Goal: Task Accomplishment & Management: Manage account settings

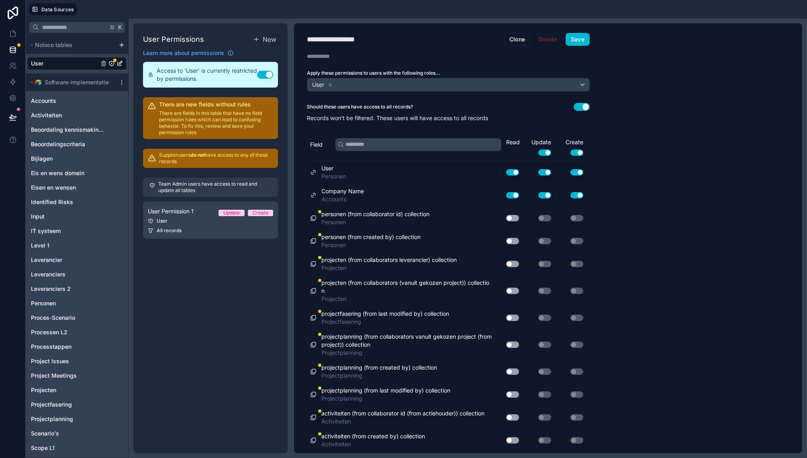
click at [516, 195] on button "Use setting" at bounding box center [512, 195] width 13 height 6
click at [182, 225] on link "User Permission 1 Update Create User All records" at bounding box center [210, 220] width 135 height 37
click at [190, 184] on p "Team Admin users have access to read and update all tables" at bounding box center [214, 187] width 113 height 13
click at [195, 225] on link "User Permission 1 Update Create User All records" at bounding box center [210, 220] width 135 height 37
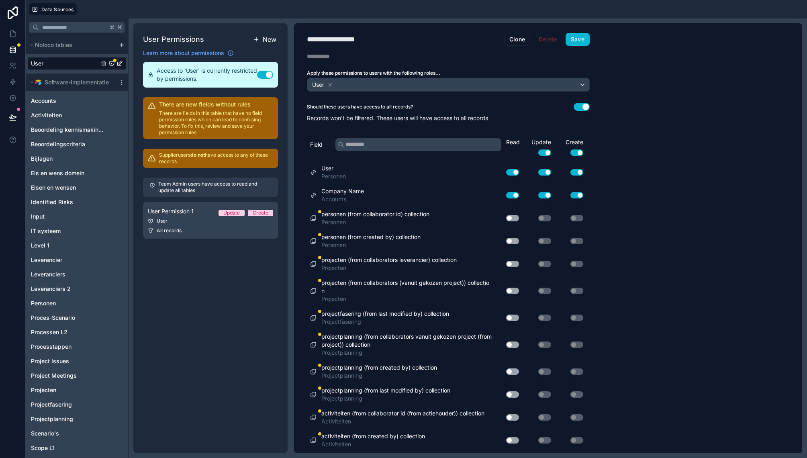
click at [267, 38] on span "New" at bounding box center [270, 40] width 14 height 10
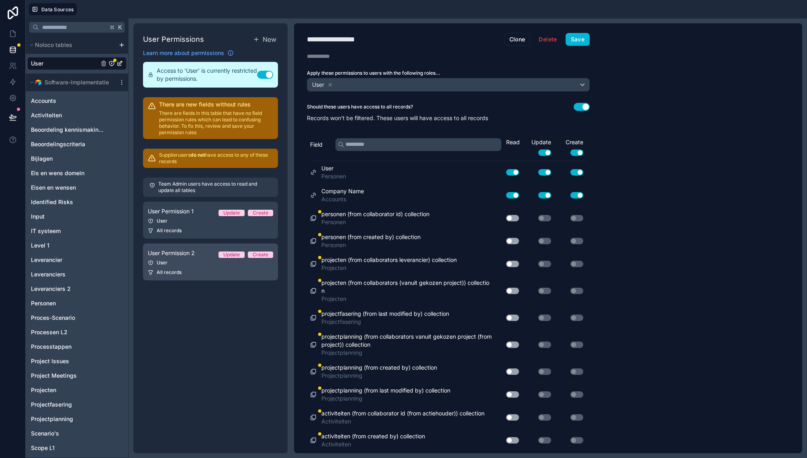
click at [183, 265] on div "User" at bounding box center [210, 262] width 125 height 6
click at [156, 264] on div "User" at bounding box center [210, 262] width 125 height 6
click at [160, 260] on div "User" at bounding box center [210, 262] width 125 height 6
click at [162, 272] on span "All records" at bounding box center [169, 272] width 25 height 6
click at [553, 42] on button "Delete" at bounding box center [547, 39] width 29 height 13
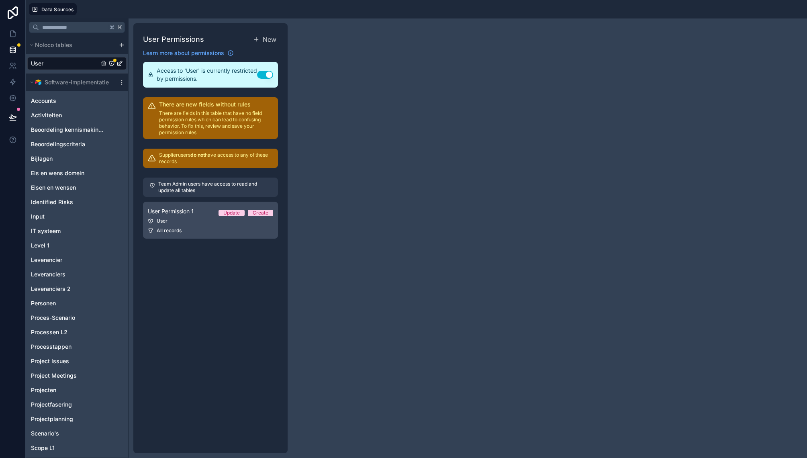
click at [208, 215] on div "User Permission 1 Update Create" at bounding box center [210, 211] width 125 height 10
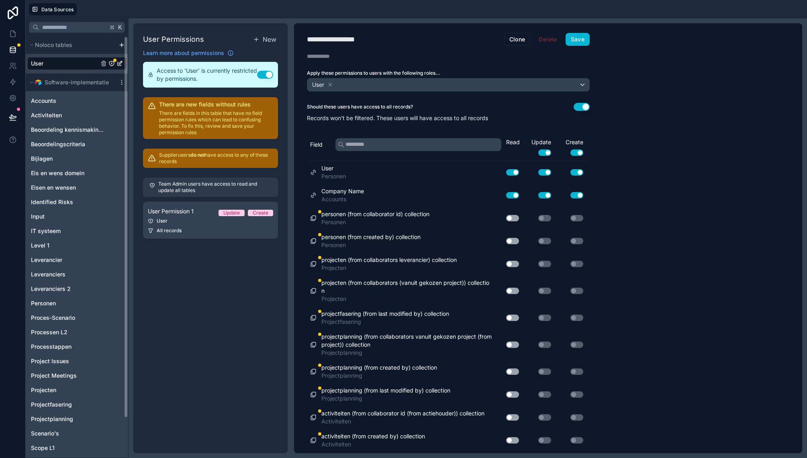
click at [70, 63] on div "User" at bounding box center [76, 63] width 99 height 13
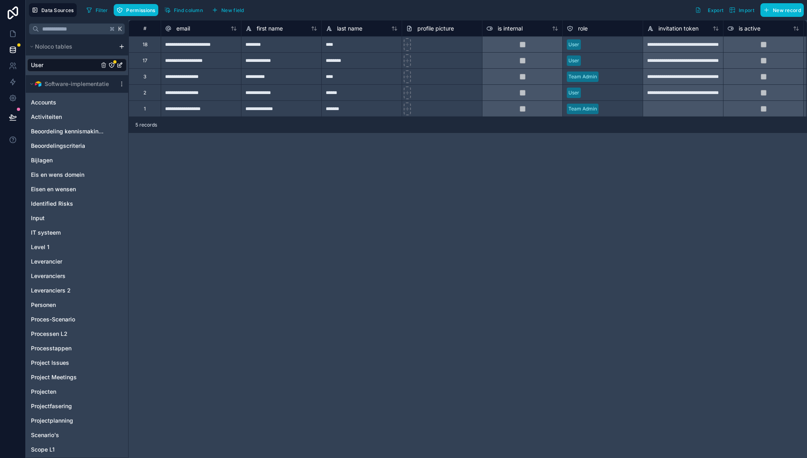
click at [114, 68] on icon "User" at bounding box center [111, 65] width 6 height 6
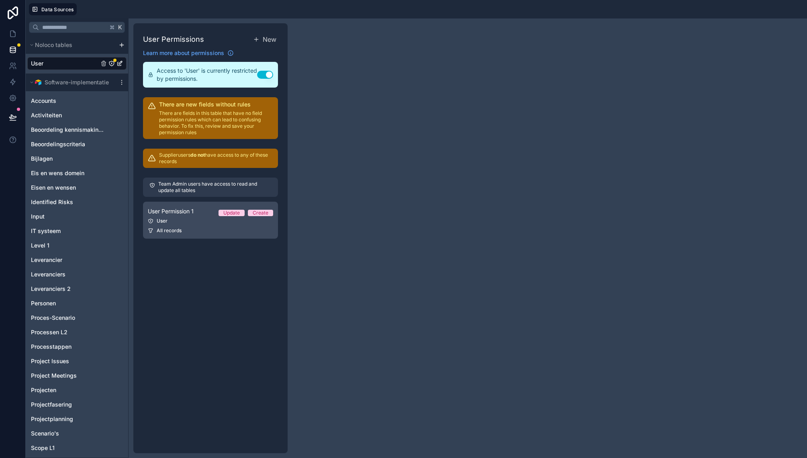
click at [174, 212] on span "User Permission 1" at bounding box center [171, 211] width 46 height 8
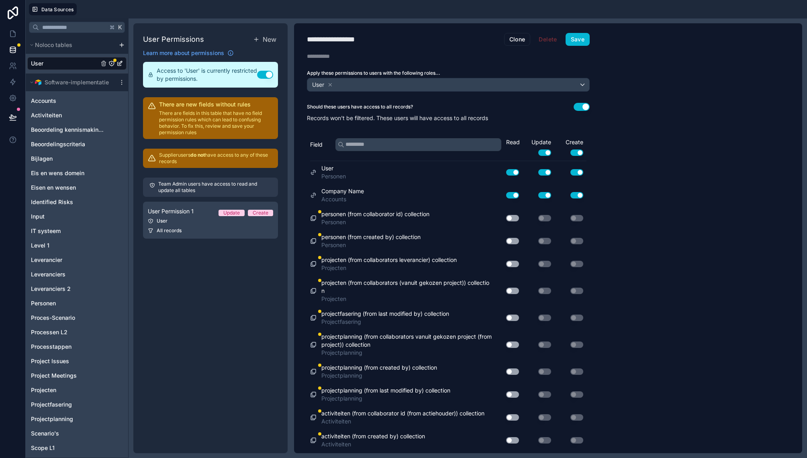
click at [507, 141] on div "Read" at bounding box center [514, 142] width 16 height 8
click at [510, 141] on div "Read" at bounding box center [514, 142] width 16 height 8
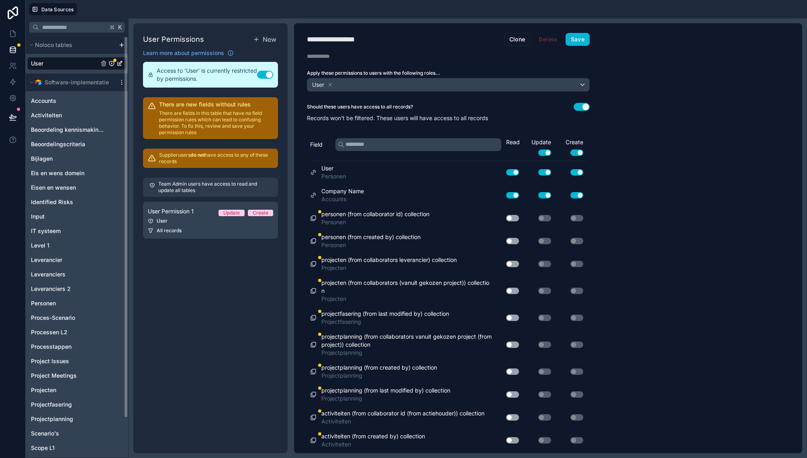
click at [54, 62] on div "User" at bounding box center [76, 63] width 99 height 13
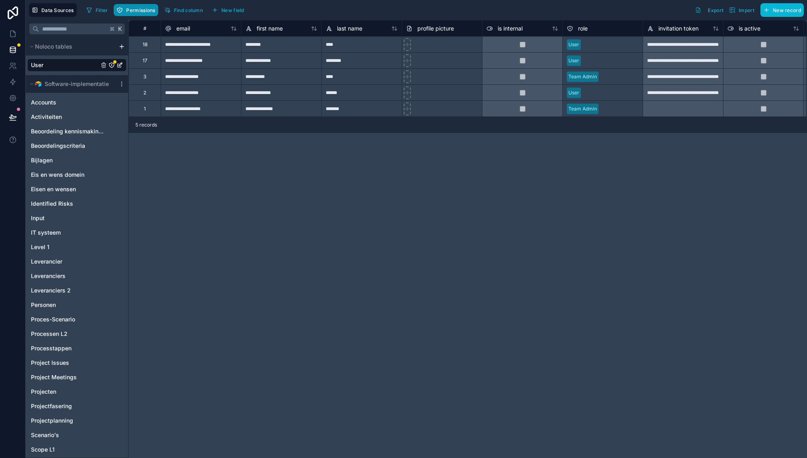
click at [133, 14] on button "Permissions" at bounding box center [136, 10] width 44 height 12
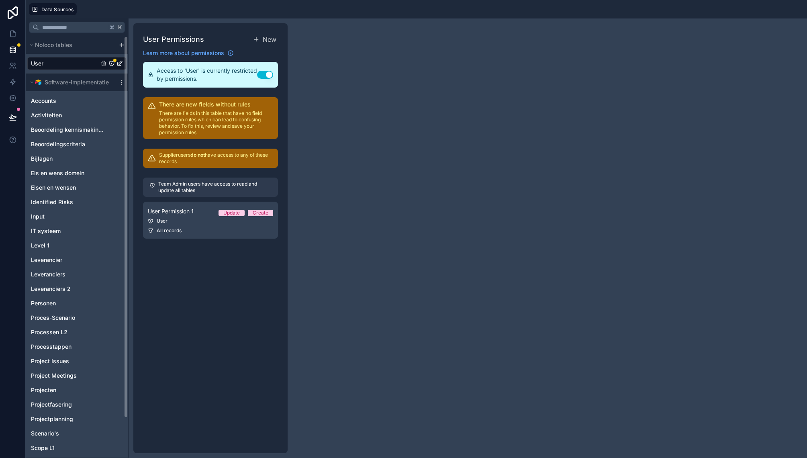
click at [59, 63] on div "User" at bounding box center [76, 63] width 99 height 13
